Goal: Find specific page/section: Find specific page/section

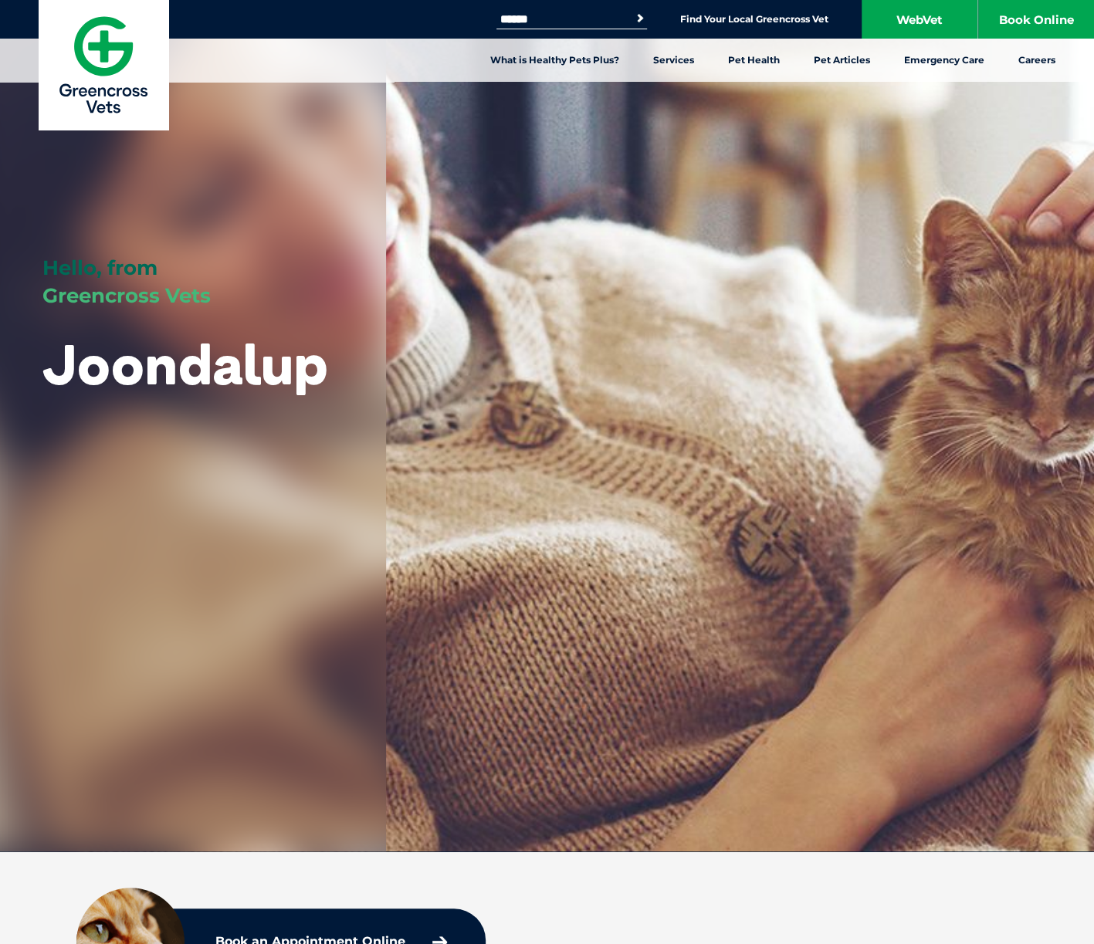
click at [546, 18] on input "Search for:" at bounding box center [561, 19] width 131 height 12
type input "******"
click at [632, 11] on button "Search" at bounding box center [639, 18] width 15 height 15
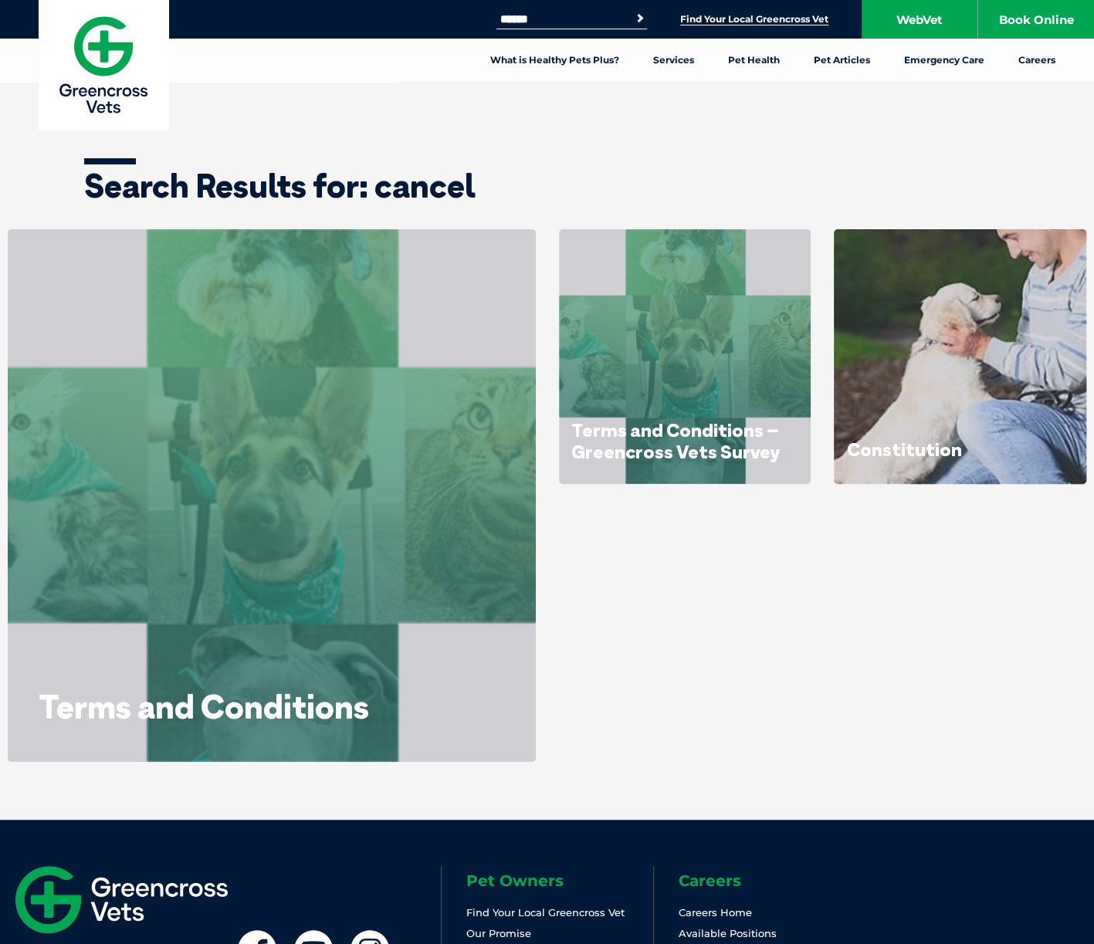
click at [781, 21] on link "Find Your Local Greencross Vet" at bounding box center [754, 19] width 148 height 12
click at [117, 64] on img at bounding box center [104, 65] width 130 height 130
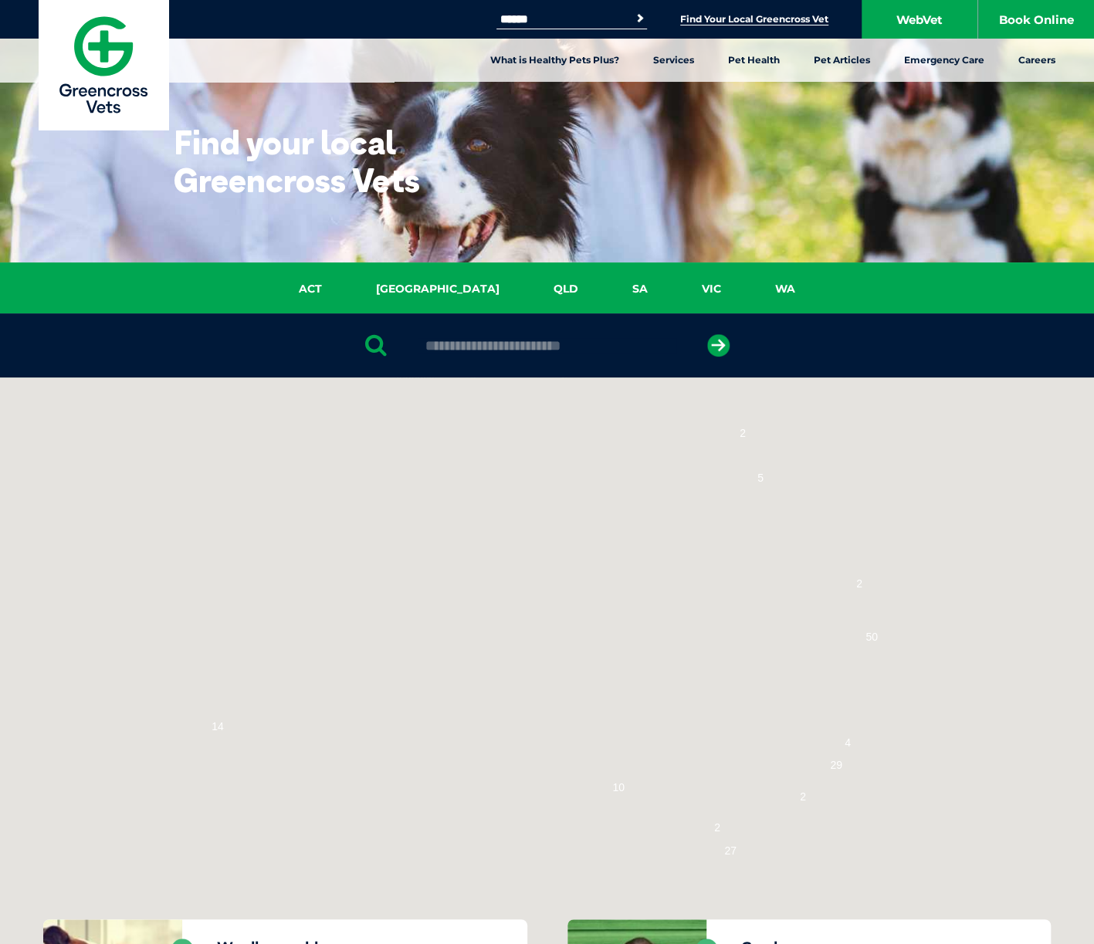
click at [737, 300] on ul "ACT NSW QLD SA VIC WA" at bounding box center [548, 292] width 1004 height 25
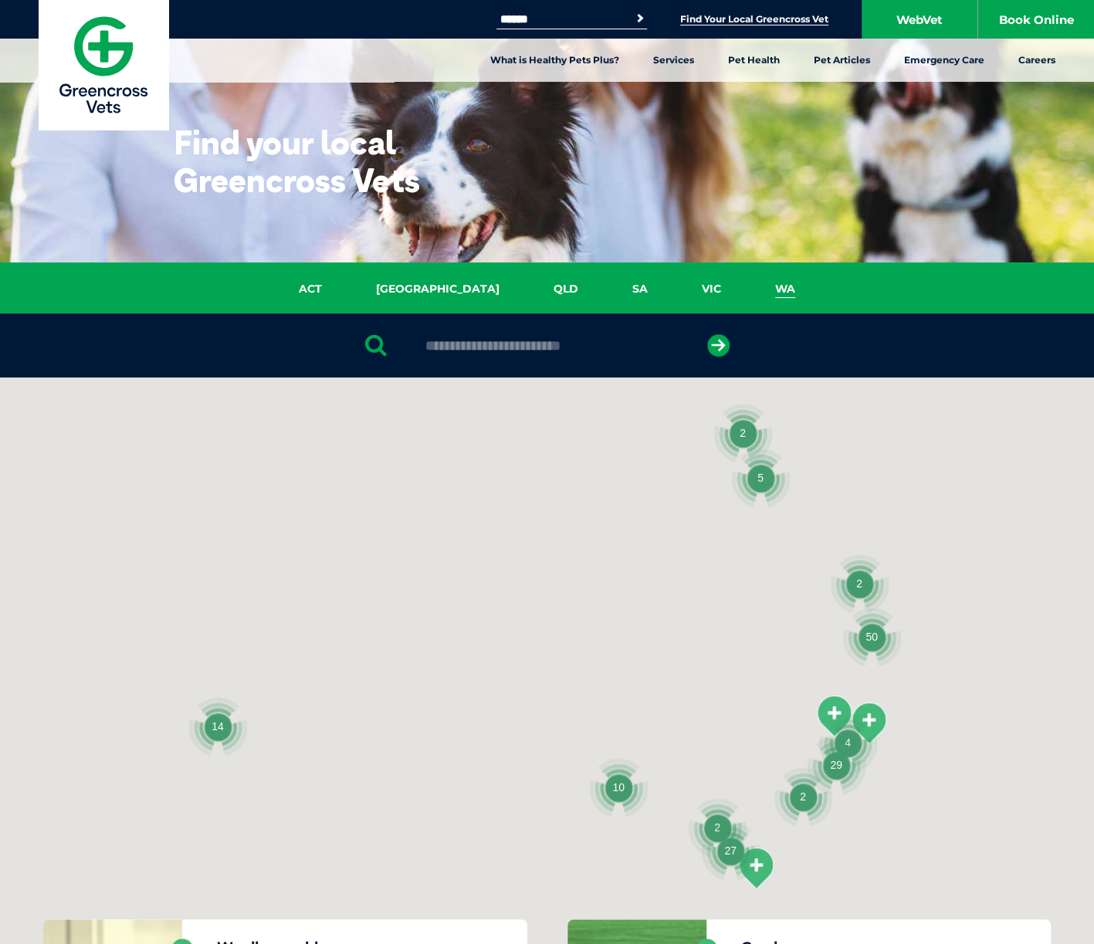
click at [748, 293] on link "WA" at bounding box center [785, 289] width 74 height 18
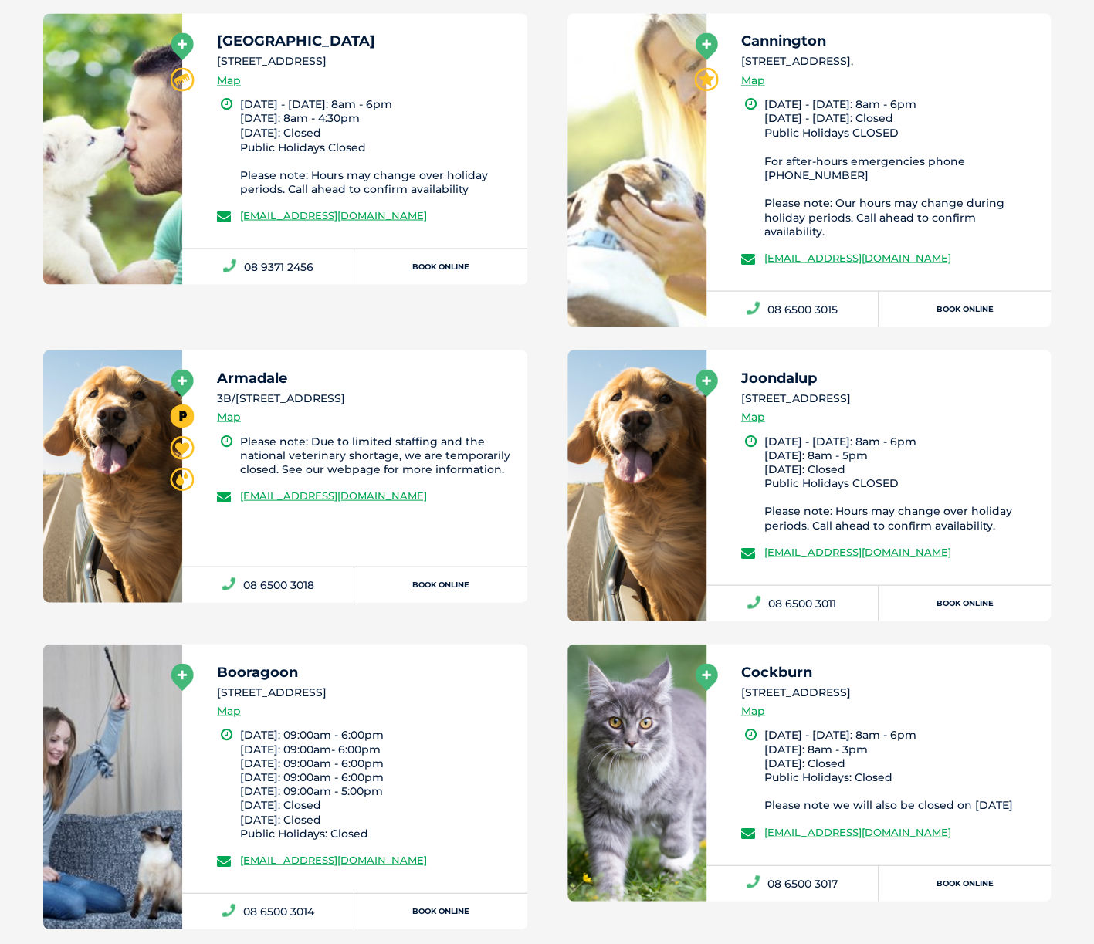
scroll to position [1512, 0]
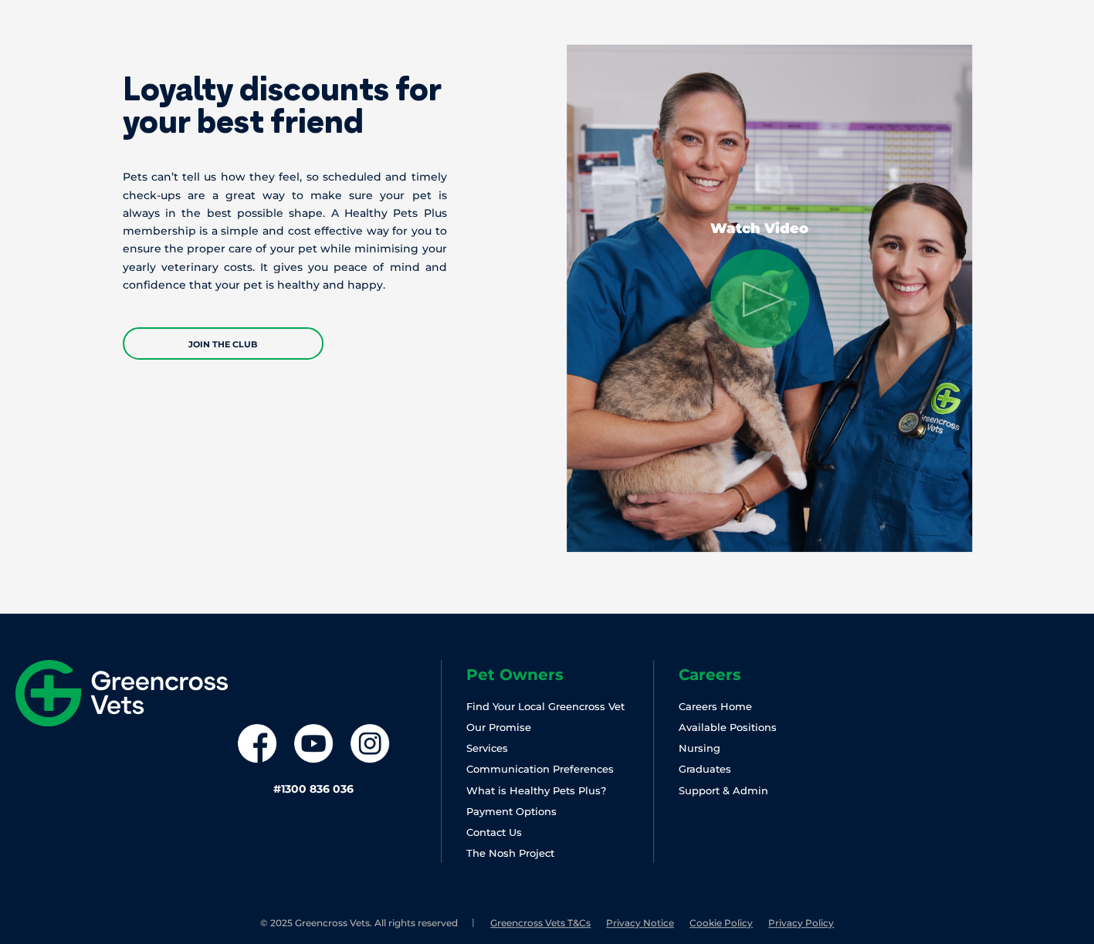
scroll to position [2983, 0]
